Goal: Task Accomplishment & Management: Use online tool/utility

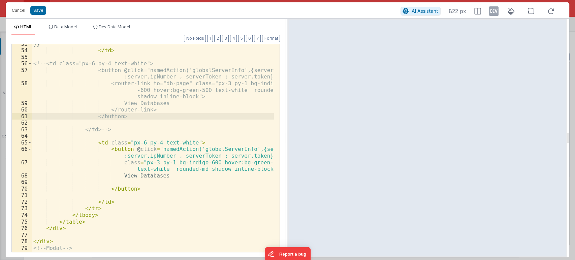
scroll to position [438, 0]
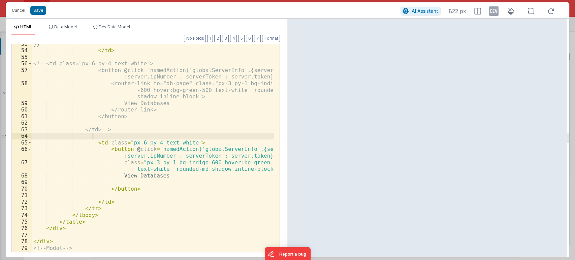
click at [128, 134] on div "}} </ td > <!-- <td class="px-6 py-4 text-white"> <button @click="namedAction('…" at bounding box center [153, 155] width 242 height 228
click at [39, 9] on button "Save" at bounding box center [38, 10] width 16 height 9
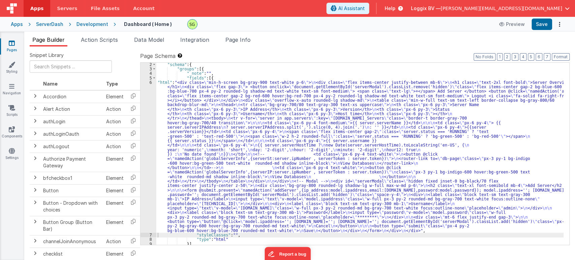
scroll to position [0, 0]
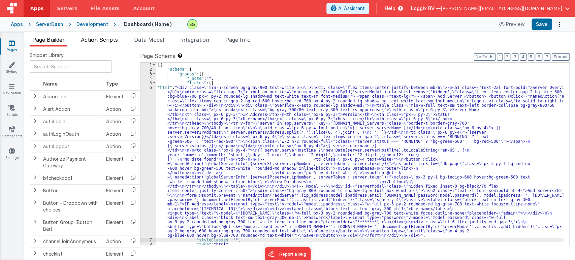
click at [91, 39] on span "Action Scripts" at bounding box center [99, 39] width 37 height 7
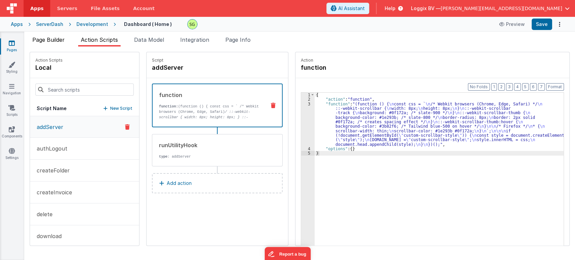
click at [55, 38] on span "Page Builder" at bounding box center [48, 39] width 32 height 7
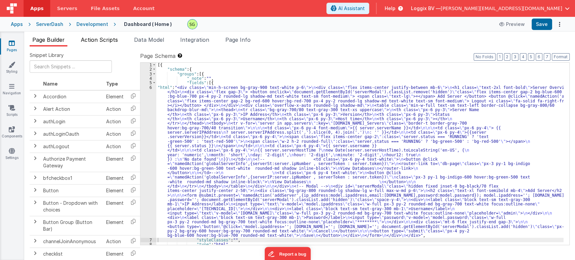
click at [91, 41] on span "Action Scripts" at bounding box center [99, 39] width 37 height 7
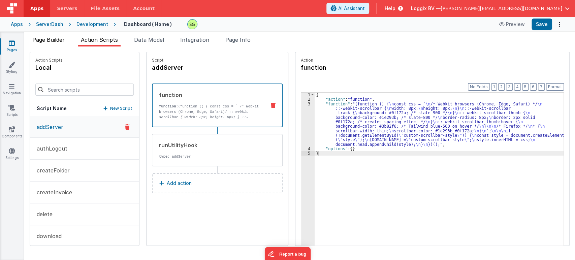
click at [59, 38] on span "Page Builder" at bounding box center [48, 39] width 32 height 7
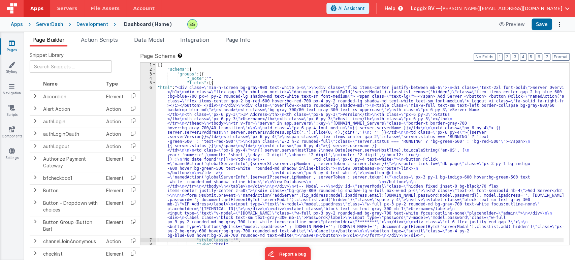
click at [17, 48] on link "Pages" at bounding box center [12, 46] width 24 height 13
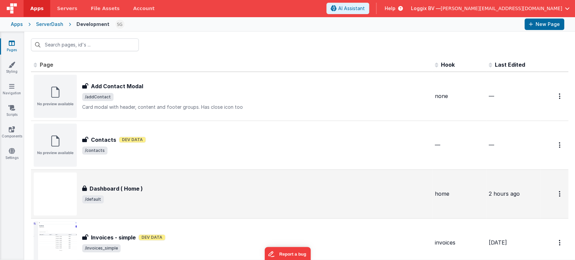
click at [206, 204] on div "Dashboard ( Home ) Dashboard ( Home ) /default" at bounding box center [232, 193] width 396 height 43
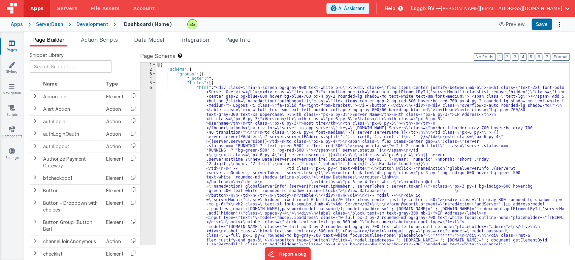
click at [149, 87] on div "6" at bounding box center [148, 170] width 16 height 171
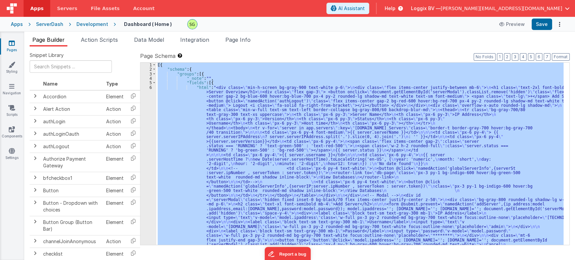
click at [149, 87] on div "6" at bounding box center [148, 170] width 16 height 171
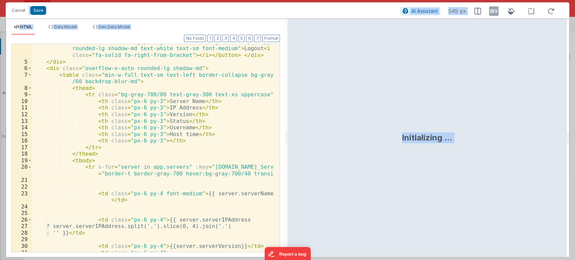
scroll to position [58, 0]
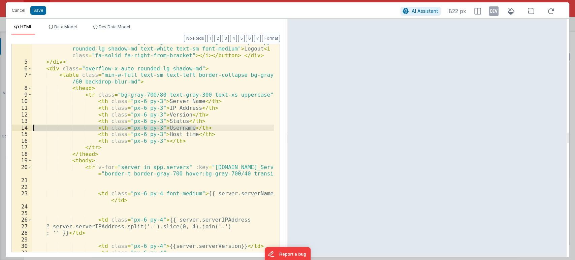
drag, startPoint x: 202, startPoint y: 129, endPoint x: 5, endPoint y: 125, distance: 197.0
click at [5, 125] on div "Cancel Save AI Assistant 822 px HTML Data Model Dev Data Model Format 7 6 5 4 3…" at bounding box center [287, 130] width 575 height 260
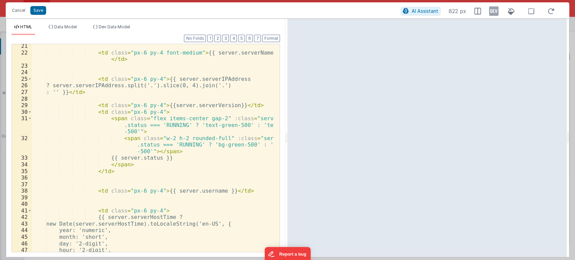
scroll to position [213, 0]
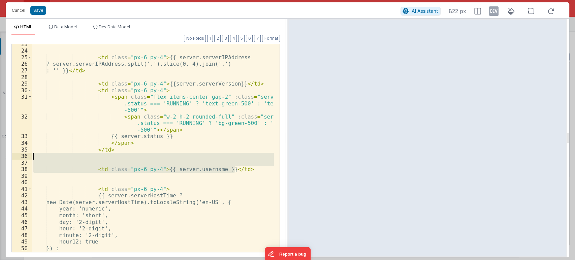
drag, startPoint x: 244, startPoint y: 166, endPoint x: 33, endPoint y: 158, distance: 210.6
click at [33, 158] on div "< td class = "px-6 py-4" > {{ server.serverIPAddress ? server.serverIPAddress.s…" at bounding box center [153, 151] width 242 height 221
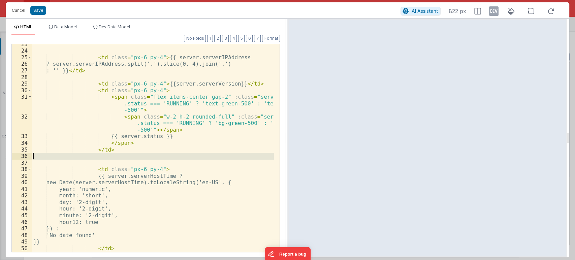
drag, startPoint x: 36, startPoint y: 165, endPoint x: 32, endPoint y: 157, distance: 8.7
click at [32, 157] on div "23 24 25 26 27 28 29 30 31 32 33 34 35 36 37 38 39 40 41 42 43 44 45 46 47 48 4…" at bounding box center [145, 148] width 268 height 208
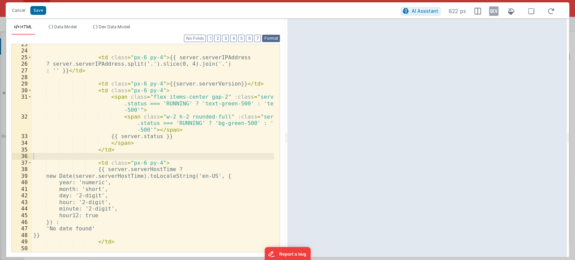
click at [276, 41] on button "Format" at bounding box center [271, 38] width 18 height 7
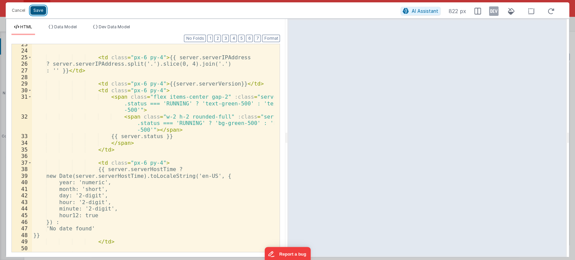
click at [33, 9] on button "Save" at bounding box center [38, 10] width 16 height 9
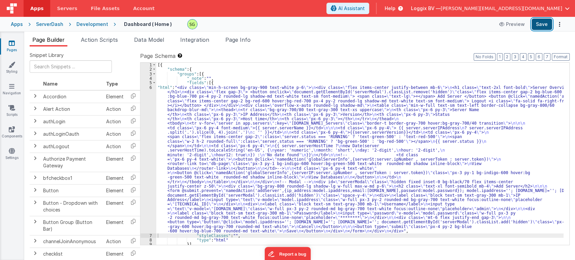
click at [546, 26] on button "Save" at bounding box center [541, 24] width 21 height 11
click at [150, 86] on div "6" at bounding box center [148, 159] width 16 height 148
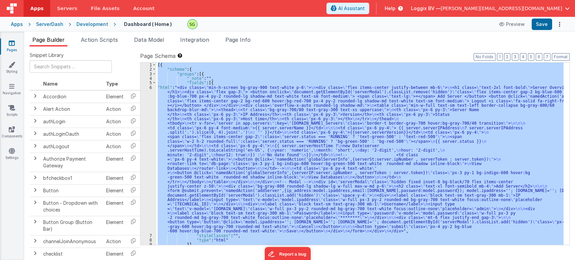
click at [150, 86] on div "6" at bounding box center [148, 159] width 16 height 148
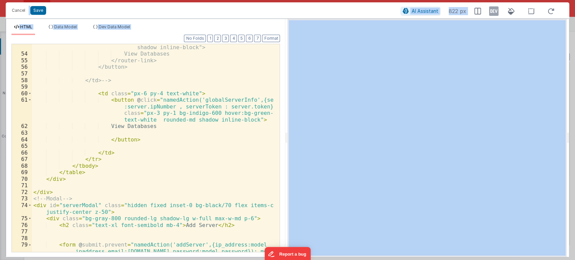
scroll to position [426, 0]
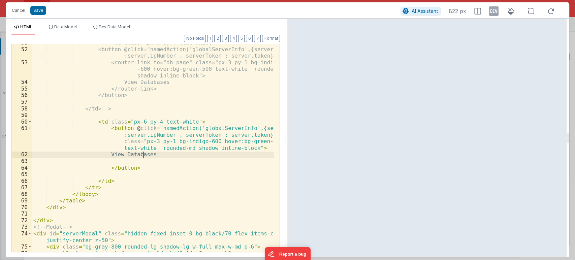
click at [144, 157] on div "<!-- <td class="px-6 py-4 text-white"> <button @click="namedAction('globalServe…" at bounding box center [153, 149] width 242 height 221
click at [158, 163] on div "<!-- <td class="px-6 py-4 text-white"> <button @click="namedAction('globalServe…" at bounding box center [153, 149] width 242 height 221
click at [205, 126] on div "<!-- <td class="px-6 py-4 text-white"> <button @click="namedAction('globalServe…" at bounding box center [153, 149] width 242 height 221
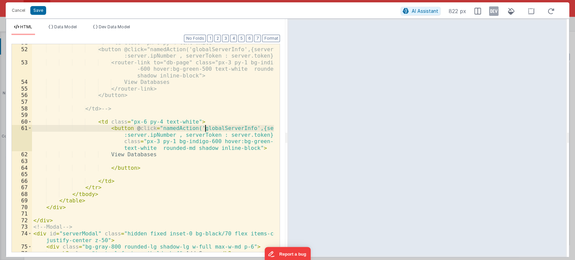
click at [205, 126] on div "<!-- <td class="px-6 py-4 text-white"> <button @click="namedAction('globalServe…" at bounding box center [153, 149] width 242 height 221
click at [37, 12] on button "Save" at bounding box center [38, 10] width 16 height 9
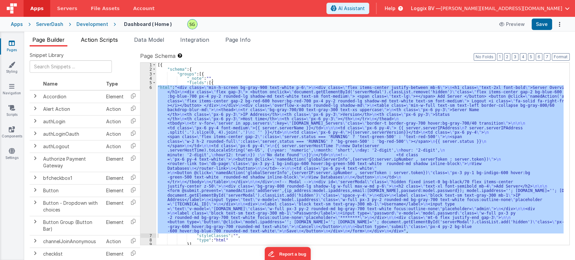
click at [103, 41] on span "Action Scripts" at bounding box center [99, 39] width 37 height 7
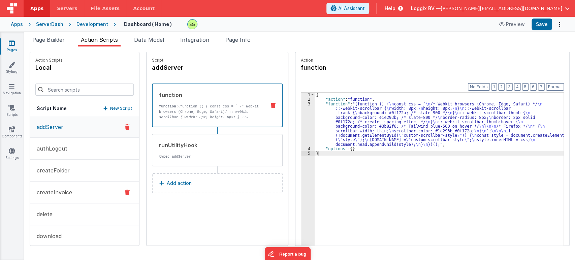
scroll to position [72, 0]
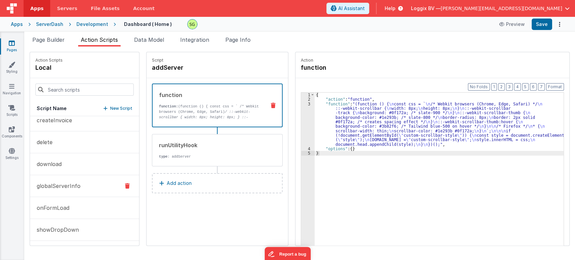
click at [73, 188] on p "globalServerInfo" at bounding box center [57, 186] width 48 height 8
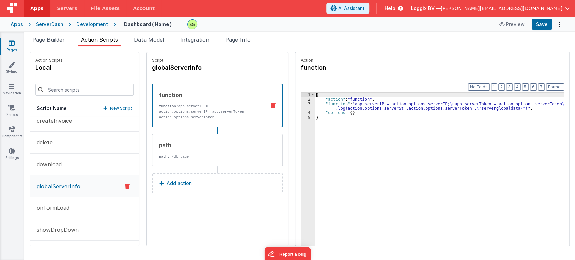
click at [302, 103] on div "3" at bounding box center [307, 106] width 13 height 9
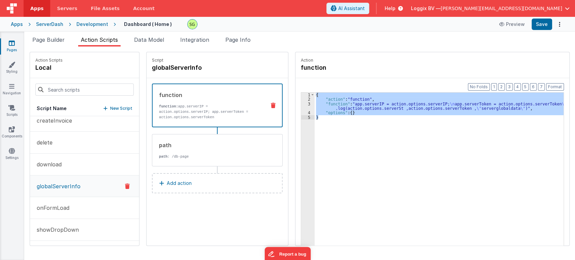
click at [302, 103] on div "3" at bounding box center [307, 106] width 13 height 9
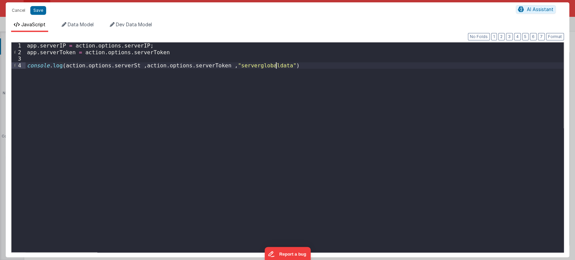
click at [277, 67] on div "app . serverIP = action . options . serverIP ; app . serverToken = action . opt…" at bounding box center [295, 153] width 538 height 223
click at [40, 10] on button "Save" at bounding box center [38, 10] width 16 height 9
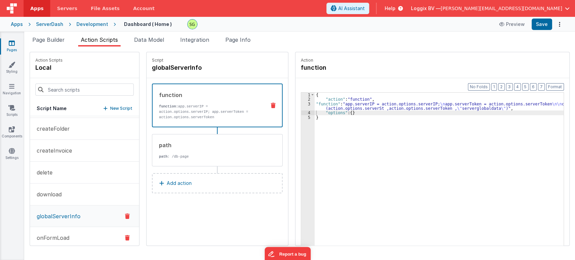
scroll to position [0, 0]
click at [60, 131] on button "addServer" at bounding box center [84, 127] width 109 height 22
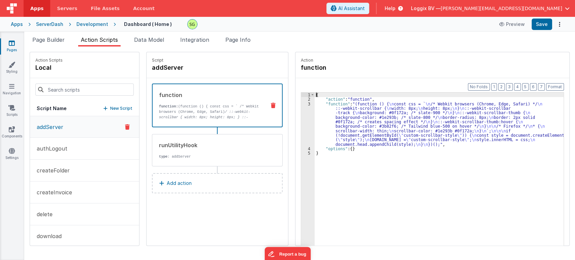
click at [302, 102] on div "3" at bounding box center [307, 124] width 13 height 45
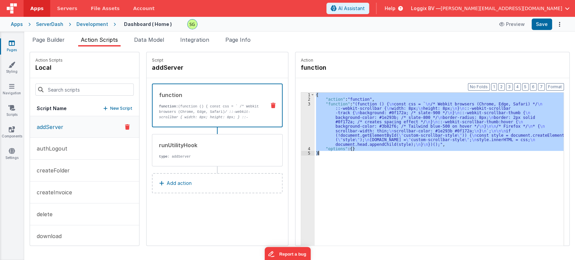
click at [302, 102] on div "3" at bounding box center [307, 124] width 13 height 45
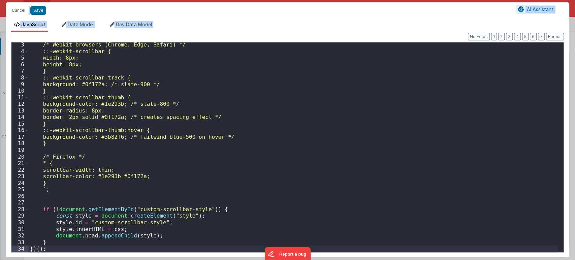
scroll to position [14, 0]
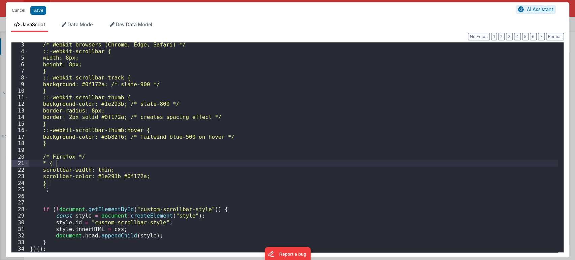
click at [287, 163] on div "/* Webkit browsers (Chrome, Edge, Safari) */ ::-webkit-scrollbar { width: 8px; …" at bounding box center [293, 152] width 529 height 223
click at [33, 11] on button "Save" at bounding box center [38, 10] width 16 height 9
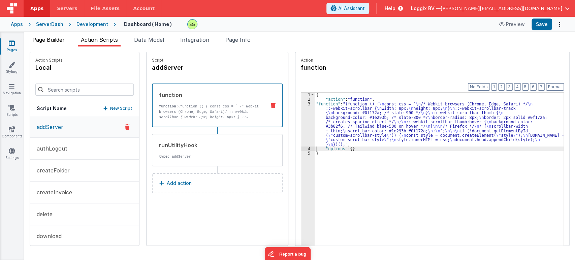
click at [54, 38] on span "Page Builder" at bounding box center [48, 39] width 32 height 7
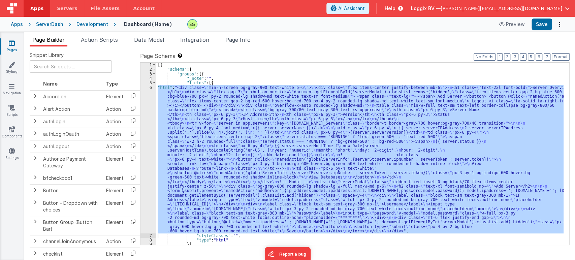
click at [151, 87] on div "6" at bounding box center [148, 159] width 16 height 148
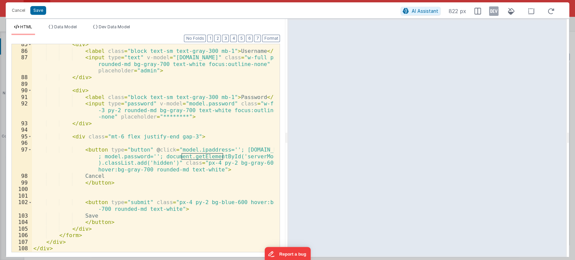
scroll to position [740, 0]
click at [135, 219] on div "< div > < label class = "block text-sm text-gray-300 mb-1" > Username </ label …" at bounding box center [153, 151] width 242 height 221
click at [202, 210] on div "< div > < label class = "block text-sm text-gray-300 mb-1" > Username </ label …" at bounding box center [153, 151] width 242 height 221
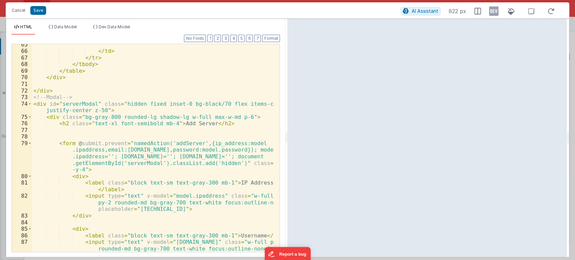
scroll to position [554, 0]
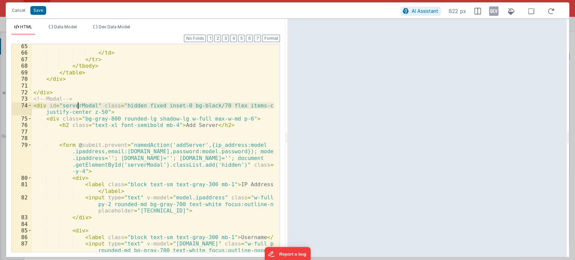
click at [77, 105] on div "</ td > </ tr > </ tbody > </ table > </ div > </ div > <!-- Modal --> < div id…" at bounding box center [153, 160] width 242 height 234
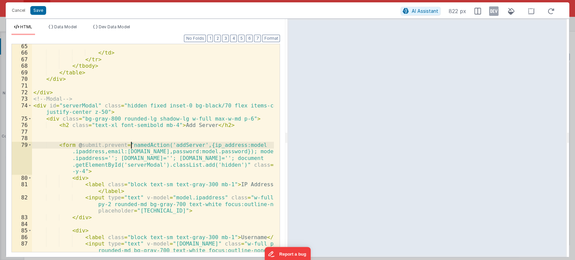
click at [132, 147] on div "</ td > </ tr > </ tbody > </ table > </ div > </ div > <!-- Modal --> < div id…" at bounding box center [153, 160] width 242 height 234
click at [180, 144] on div "</ td > </ tr > </ tbody > </ table > </ div > </ div > <!-- Modal --> < div id…" at bounding box center [153, 160] width 242 height 234
click at [36, 12] on button "Save" at bounding box center [38, 10] width 16 height 9
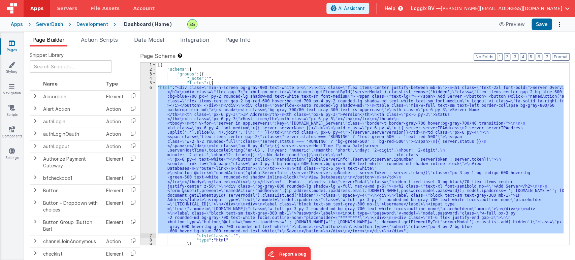
click at [203, 107] on div "[{ "schema" : { "groups" : [{ "_note" : "" , "fields" : [{ "html" : "<div class…" at bounding box center [359, 154] width 407 height 182
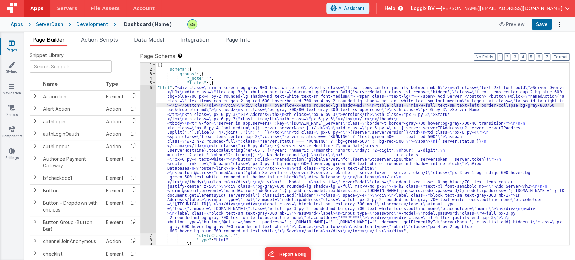
click at [12, 37] on div "Pages Styling Navigation Scripts Components Settings" at bounding box center [12, 146] width 24 height 228
click at [12, 40] on icon at bounding box center [12, 43] width 6 height 7
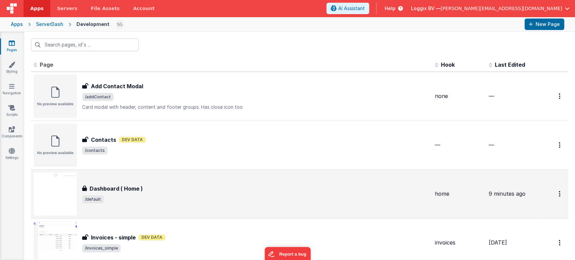
click at [164, 205] on div "Dashboard ( Home ) Dashboard ( Home ) /default" at bounding box center [232, 193] width 396 height 43
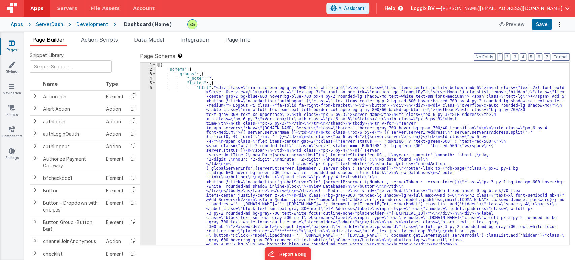
click at [151, 88] on div "6" at bounding box center [148, 168] width 16 height 166
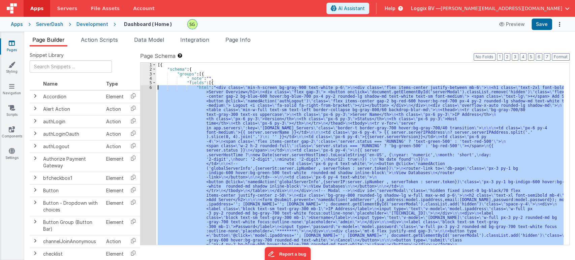
click at [151, 88] on div "6" at bounding box center [148, 168] width 16 height 166
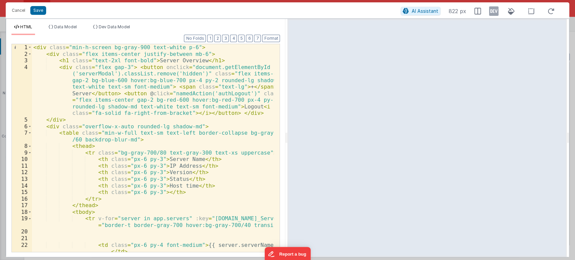
click at [182, 194] on div "< div class = "min-h-screen bg-gray-900 text-white p-6" > < div class = "flex i…" at bounding box center [153, 154] width 242 height 221
click at [18, 12] on button "Cancel" at bounding box center [18, 10] width 20 height 9
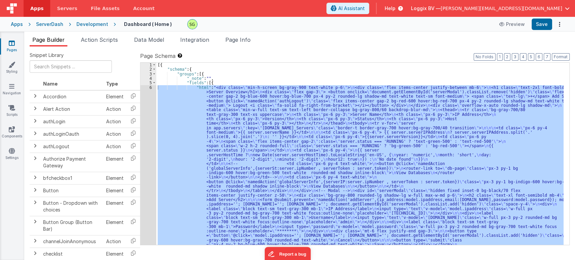
click at [10, 44] on icon at bounding box center [12, 43] width 6 height 7
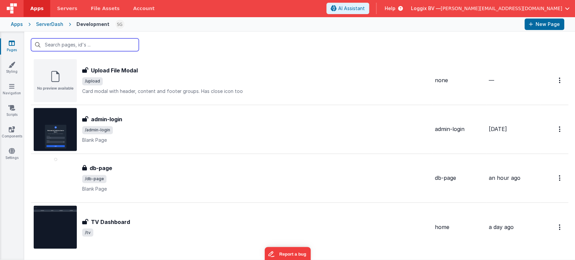
scroll to position [722, 0]
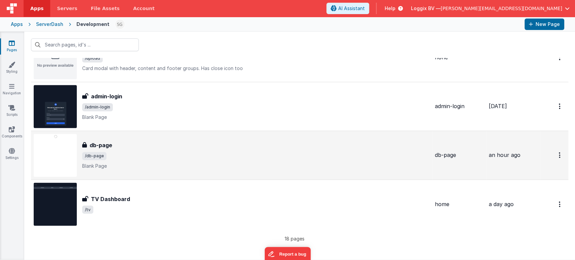
click at [186, 165] on p "Blank Page" at bounding box center [255, 166] width 347 height 7
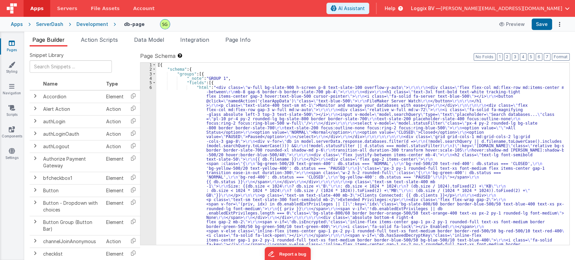
click at [150, 87] on div "6" at bounding box center [148, 170] width 16 height 171
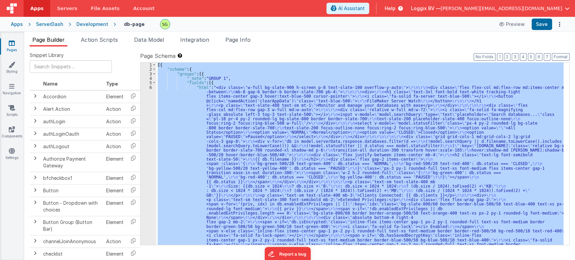
click at [150, 87] on div "6" at bounding box center [148, 170] width 16 height 171
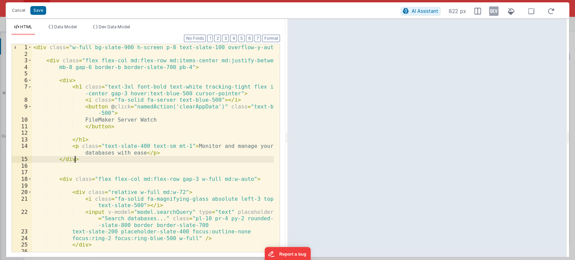
click at [86, 160] on div "< div class = "w-full bg-slate-900 h-screen p-8 text-slate-100 overflow-y-auto"…" at bounding box center [153, 158] width 242 height 228
click at [51, 59] on div "< div class = "w-full bg-slate-900 h-screen p-8 text-slate-100 overflow-y-auto"…" at bounding box center [153, 158] width 242 height 228
click at [29, 60] on span at bounding box center [30, 60] width 4 height 7
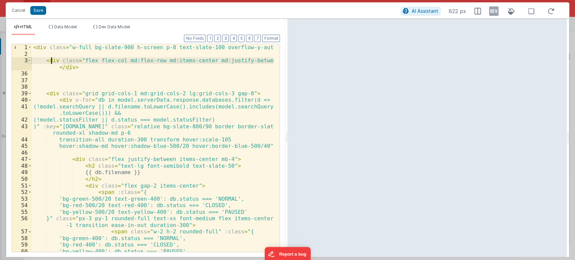
click at [29, 61] on span at bounding box center [30, 60] width 4 height 7
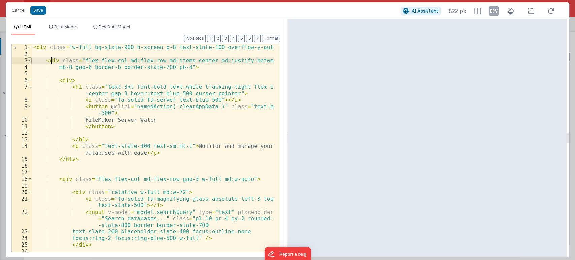
click at [29, 61] on span at bounding box center [30, 60] width 4 height 7
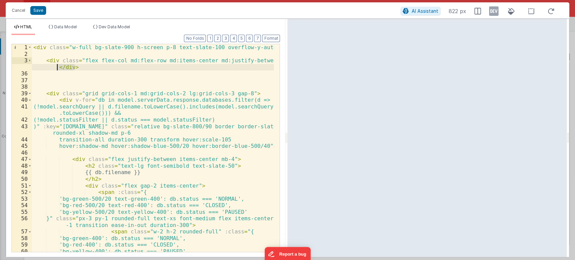
drag, startPoint x: 79, startPoint y: 68, endPoint x: 0, endPoint y: 63, distance: 79.6
click at [0, 63] on div "Cancel Save AI Assistant 822 px HTML Data Model Dev Data Model Format 7 6 5 4 3…" at bounding box center [287, 130] width 575 height 260
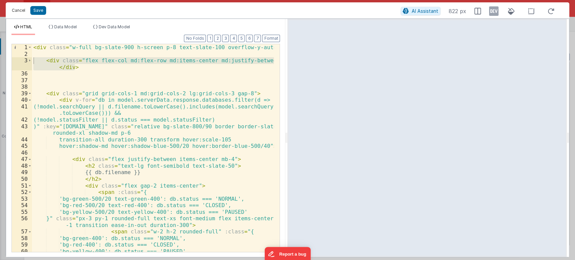
click at [20, 10] on button "Cancel" at bounding box center [18, 10] width 20 height 9
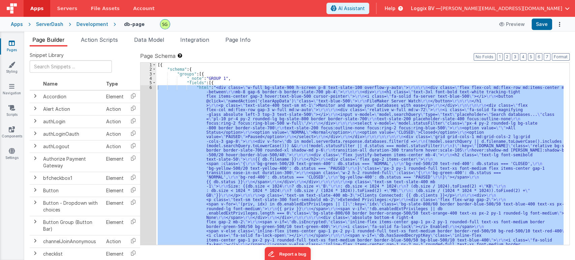
click at [19, 42] on link "Pages" at bounding box center [12, 46] width 24 height 13
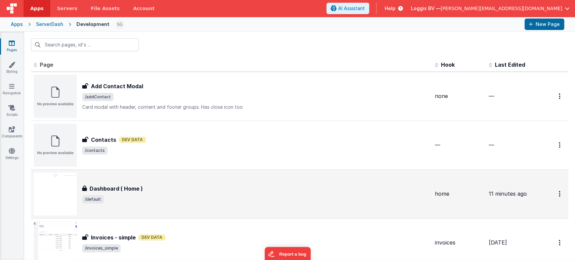
click at [160, 209] on div "Dashboard ( Home ) Dashboard ( Home ) /default" at bounding box center [232, 193] width 396 height 43
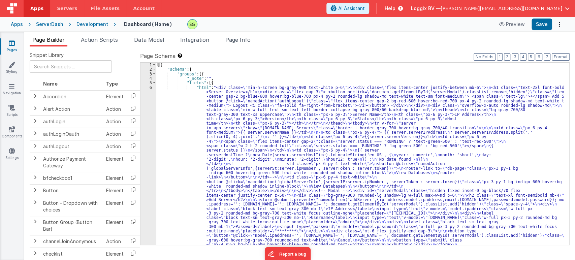
click at [150, 87] on div "6" at bounding box center [148, 168] width 16 height 166
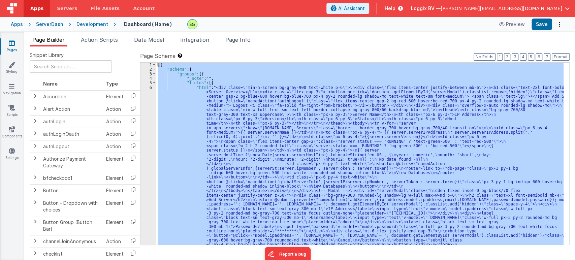
click at [150, 87] on div "6" at bounding box center [148, 168] width 16 height 166
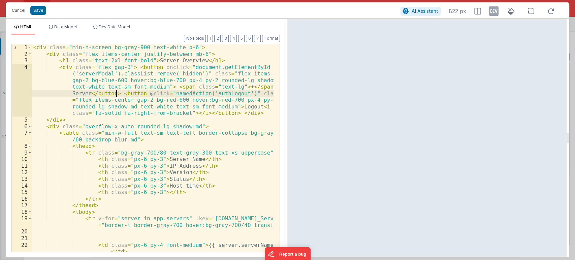
click at [117, 92] on div "< div class = "min-h-screen bg-gray-900 text-white p-6" > < div class = "flex i…" at bounding box center [153, 154] width 242 height 221
click at [62, 68] on div "< div class = "min-h-screen bg-gray-900 text-white p-6" > < div class = "flex i…" at bounding box center [153, 154] width 242 height 221
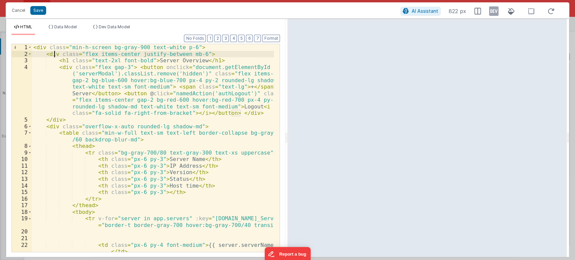
click at [55, 53] on div "< div class = "min-h-screen bg-gray-900 text-white p-6" > < div class = "flex i…" at bounding box center [153, 154] width 242 height 221
click at [29, 54] on span at bounding box center [30, 54] width 4 height 7
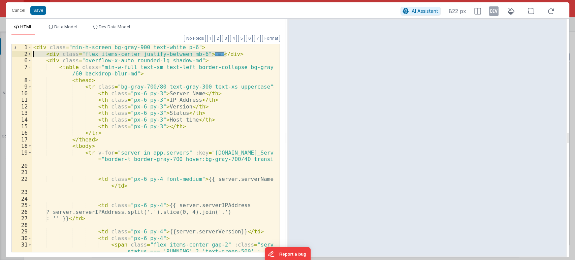
drag, startPoint x: 228, startPoint y: 54, endPoint x: 0, endPoint y: 51, distance: 227.6
click at [0, 51] on div "Cancel Save AI Assistant 822 px HTML Data Model Dev Data Model Format 7 6 5 4 3…" at bounding box center [287, 130] width 575 height 260
click at [231, 54] on div "< div class = "min-h-screen bg-gray-900 text-white p-6" > < div class = "flex i…" at bounding box center [153, 148] width 242 height 208
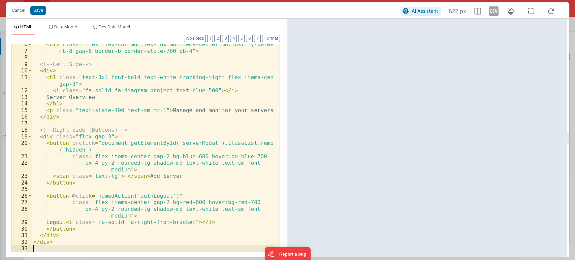
scroll to position [16, 0]
click at [38, 12] on button "Save" at bounding box center [38, 10] width 16 height 9
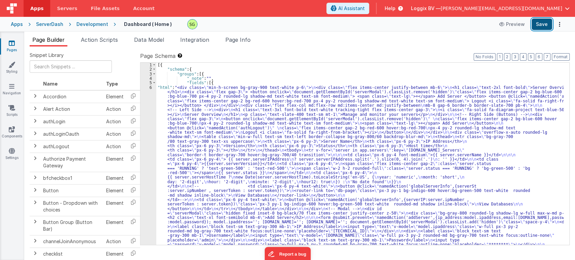
click at [540, 22] on button "Save" at bounding box center [541, 24] width 21 height 11
click at [150, 87] on div "6" at bounding box center [148, 174] width 16 height 179
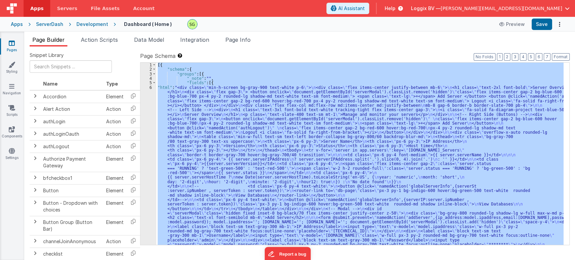
click at [150, 87] on div "6" at bounding box center [148, 174] width 16 height 179
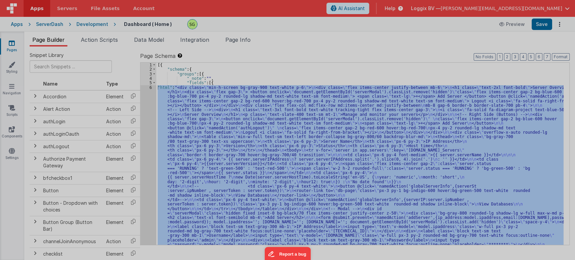
click at [150, 87] on div at bounding box center [287, 130] width 575 height 260
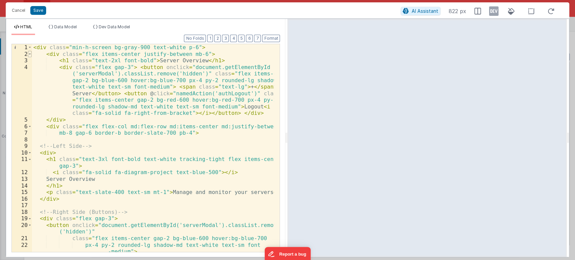
click at [29, 54] on span at bounding box center [30, 54] width 4 height 7
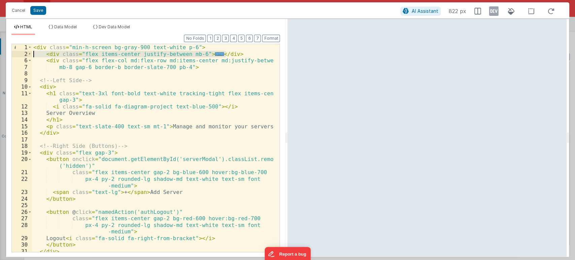
drag, startPoint x: 232, startPoint y: 53, endPoint x: 32, endPoint y: 54, distance: 199.9
click at [32, 54] on div "1 2 6 7 8 9 10 11 12 13 14 15 16 17 18 19 20 21 22 23 24 25 26 27 28 29 30 31 3…" at bounding box center [145, 148] width 268 height 208
click at [32, 54] on div "2" at bounding box center [22, 54] width 20 height 7
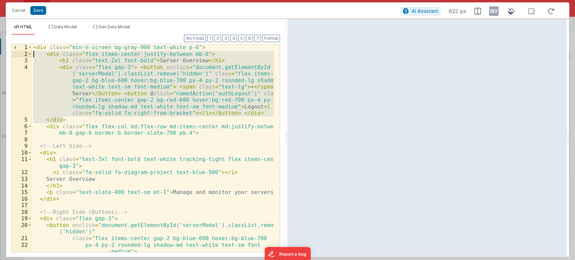
click at [35, 55] on div "< div class = "min-h-screen bg-gray-900 text-white p-6" > < div class = "flex i…" at bounding box center [153, 148] width 242 height 208
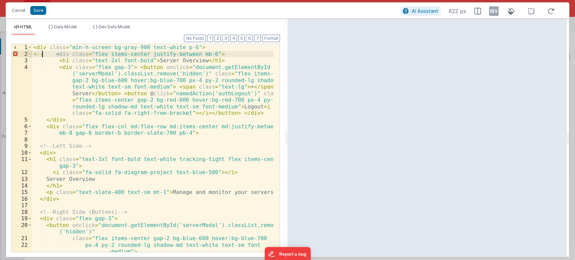
click at [29, 54] on span at bounding box center [30, 54] width 4 height 7
click at [55, 54] on div "< div class = "min-h-screen bg-gray-900 text-white p-6" > < div class = "flex i…" at bounding box center [153, 154] width 242 height 221
click at [29, 55] on span at bounding box center [30, 54] width 4 height 7
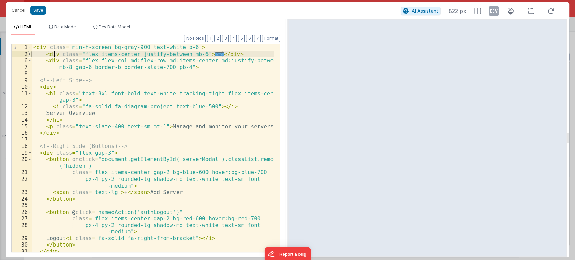
click at [29, 55] on span at bounding box center [30, 54] width 4 height 7
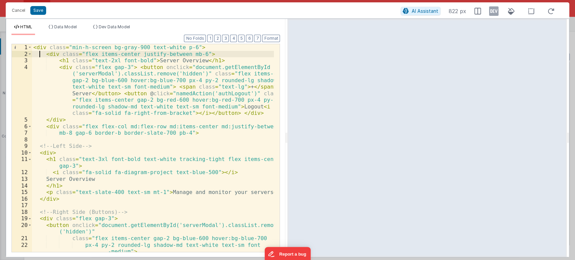
click at [39, 54] on div "< div class = "min-h-screen bg-gray-900 text-white p-6" > < div class = "flex i…" at bounding box center [153, 154] width 242 height 221
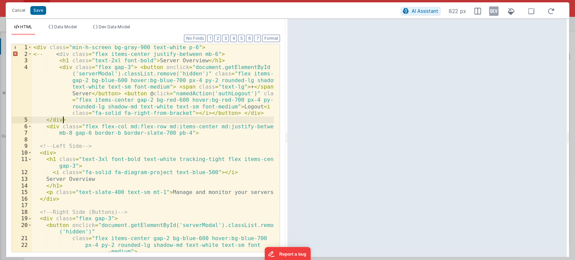
click at [67, 118] on div "< div class = "min-h-screen bg-gray-900 text-white p-6" > < -- < div class = "f…" at bounding box center [153, 154] width 242 height 221
drag, startPoint x: 44, startPoint y: 53, endPoint x: 33, endPoint y: 53, distance: 11.1
click at [33, 53] on div "< div class = "min-h-screen bg-gray-900 text-white p-6" > < -- < div class = "f…" at bounding box center [153, 154] width 242 height 221
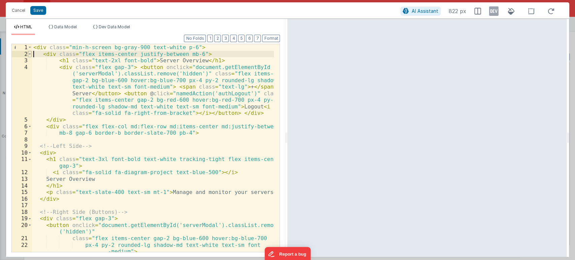
click at [30, 54] on span at bounding box center [30, 54] width 4 height 7
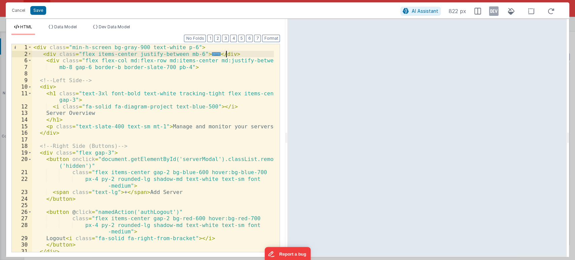
click at [232, 55] on div "< div class = "min-h-screen bg-gray-900 text-white p-6" > < div class = "flex i…" at bounding box center [153, 154] width 242 height 221
click at [40, 54] on div "< div class = "min-h-screen bg-gray-900 text-white p-6" > < div class = "flex i…" at bounding box center [153, 154] width 242 height 221
click at [244, 52] on div "< div class = "min-h-screen bg-gray-900 text-white p-6" > < -- < div class = "f…" at bounding box center [153, 154] width 242 height 221
drag, startPoint x: 244, startPoint y: 52, endPoint x: 240, endPoint y: 52, distance: 4.4
click at [240, 52] on div "< div class = "min-h-screen bg-gray-900 text-white p-6" > < -- < div class = "f…" at bounding box center [153, 154] width 242 height 221
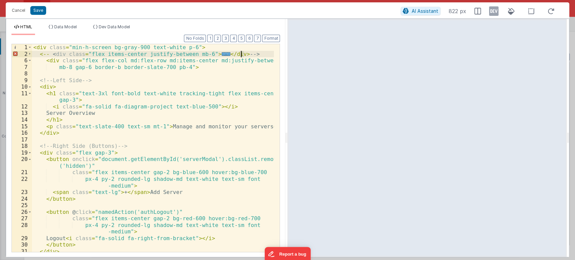
click at [240, 52] on div "< div class = "min-h-screen bg-gray-900 text-white p-6" > < -- < div class = "f…" at bounding box center [153, 148] width 242 height 208
click at [40, 54] on div "< div class = "min-h-screen bg-gray-900 text-white p-6" > < -- < div class = "f…" at bounding box center [153, 154] width 242 height 221
click at [256, 54] on div "< div class = "min-h-screen bg-gray-900 text-white p-6" > <!-- <div class="flex…" at bounding box center [153, 154] width 242 height 221
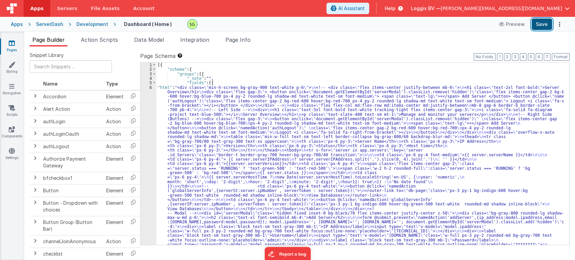
click at [544, 26] on button "Save" at bounding box center [541, 24] width 21 height 11
click at [92, 41] on span "Action Scripts" at bounding box center [99, 39] width 37 height 7
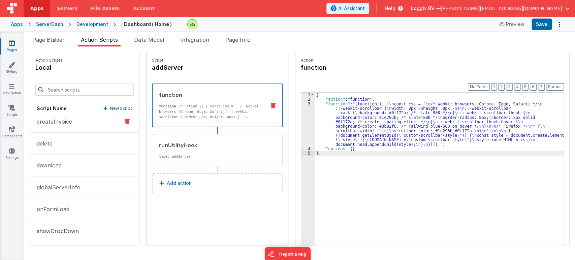
scroll to position [72, 0]
click at [71, 182] on p "globalServerInfo" at bounding box center [57, 186] width 48 height 8
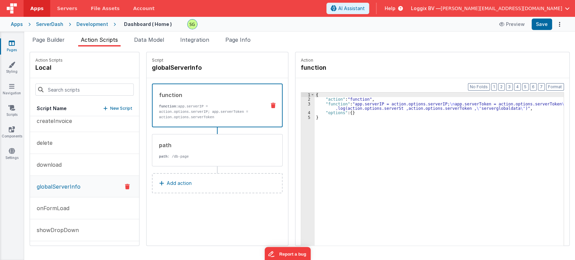
scroll to position [72, 0]
click at [301, 104] on div "3" at bounding box center [307, 106] width 13 height 9
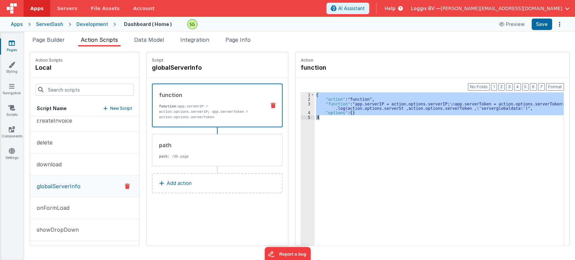
click at [301, 104] on div "3" at bounding box center [307, 106] width 13 height 9
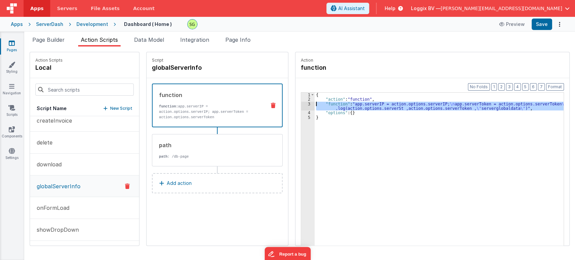
click at [301, 104] on div "3" at bounding box center [307, 106] width 13 height 9
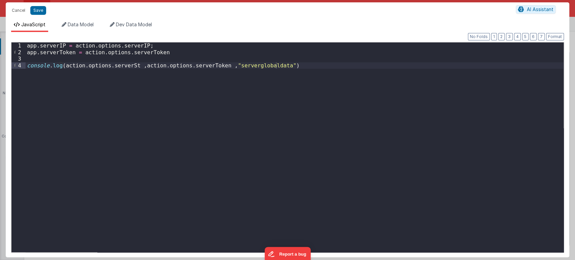
click at [296, 64] on div "app . serverIP = action . options . serverIP ; app . serverToken = action . opt…" at bounding box center [295, 153] width 538 height 223
click at [34, 13] on button "Save" at bounding box center [38, 10] width 16 height 9
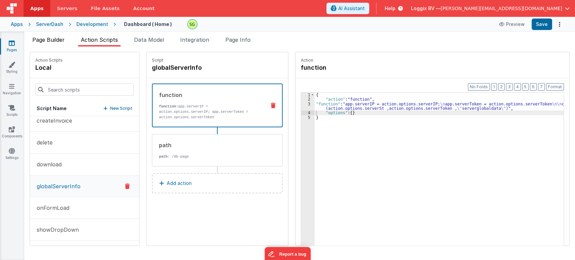
click at [59, 42] on span "Page Builder" at bounding box center [48, 39] width 32 height 7
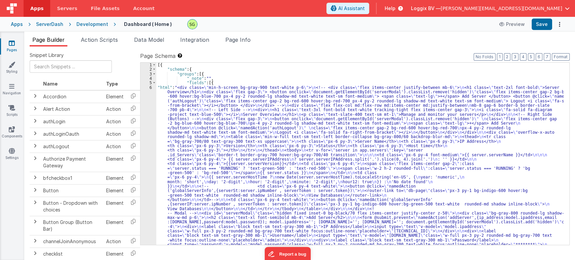
click at [151, 88] on div "6" at bounding box center [148, 174] width 16 height 179
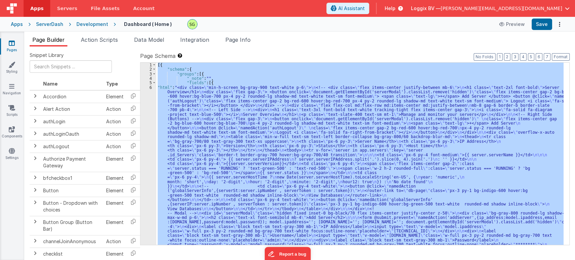
click at [151, 88] on div "6" at bounding box center [148, 174] width 16 height 179
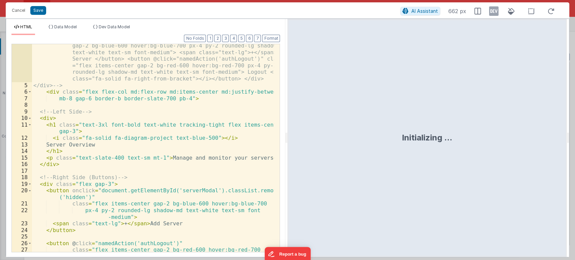
scroll to position [34, 0]
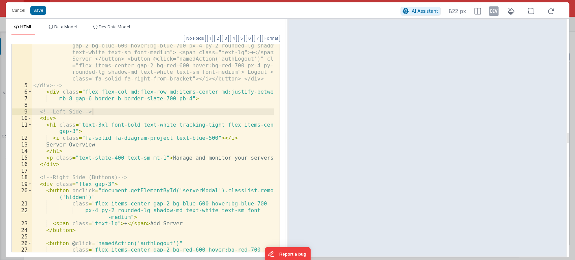
click at [95, 110] on div "<div class="flex gap-3"> <button onclick="document.getElementById ('serverModal…" at bounding box center [153, 166] width 242 height 274
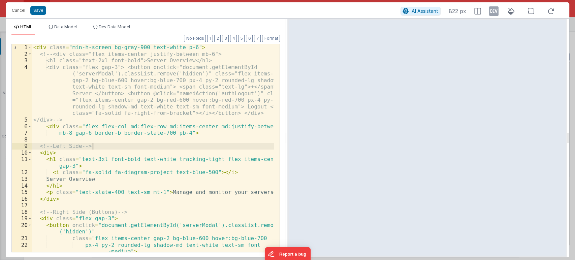
scroll to position [0, 0]
click at [100, 140] on div "< div class = "min-h-screen bg-gray-900 text-white p-6" > <!-- <div class="flex…" at bounding box center [153, 154] width 242 height 221
drag, startPoint x: 98, startPoint y: 145, endPoint x: 27, endPoint y: 147, distance: 71.4
click at [27, 147] on div "1 2 3 4 5 6 7 8 9 10 11 12 13 14 15 16 17 18 19 20 21 22 23 < div class = "min-…" at bounding box center [145, 148] width 268 height 208
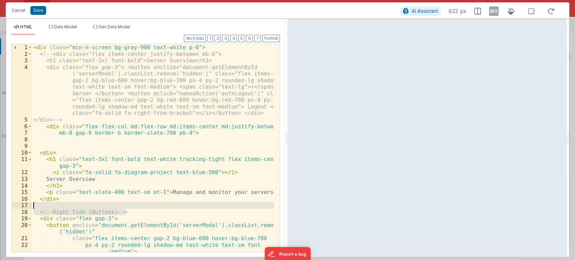
drag, startPoint x: 133, startPoint y: 213, endPoint x: 18, endPoint y: 207, distance: 115.7
click at [18, 207] on div "1 2 3 4 5 6 7 8 9 10 11 12 13 14 15 16 17 18 19 20 21 22 23 < div class = "min-…" at bounding box center [145, 148] width 268 height 208
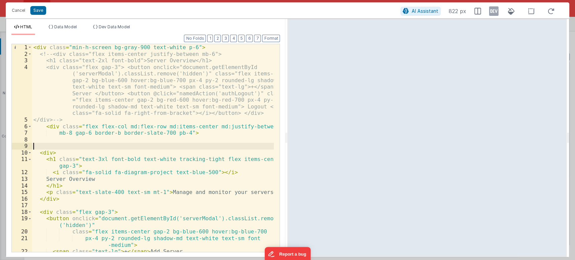
click at [41, 145] on div "< div class = "min-h-screen bg-gray-900 text-white p-6" > <!-- <div class="flex…" at bounding box center [153, 154] width 242 height 221
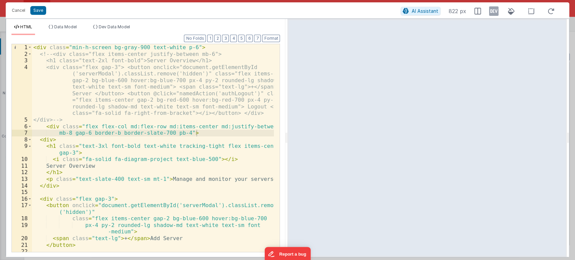
click at [270, 34] on ul "HTML Data Model Dev Data Model" at bounding box center [145, 29] width 279 height 11
click at [271, 36] on button "Format" at bounding box center [271, 38] width 18 height 7
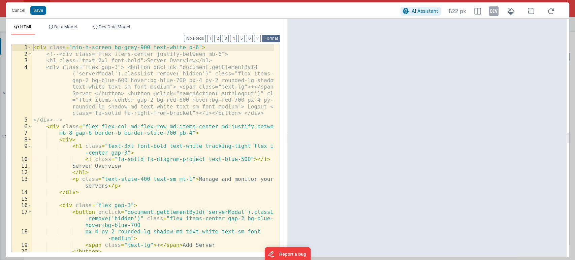
click at [271, 36] on button "Format" at bounding box center [271, 38] width 18 height 7
click at [38, 11] on button "Save" at bounding box center [38, 10] width 16 height 9
